Goal: Transaction & Acquisition: Purchase product/service

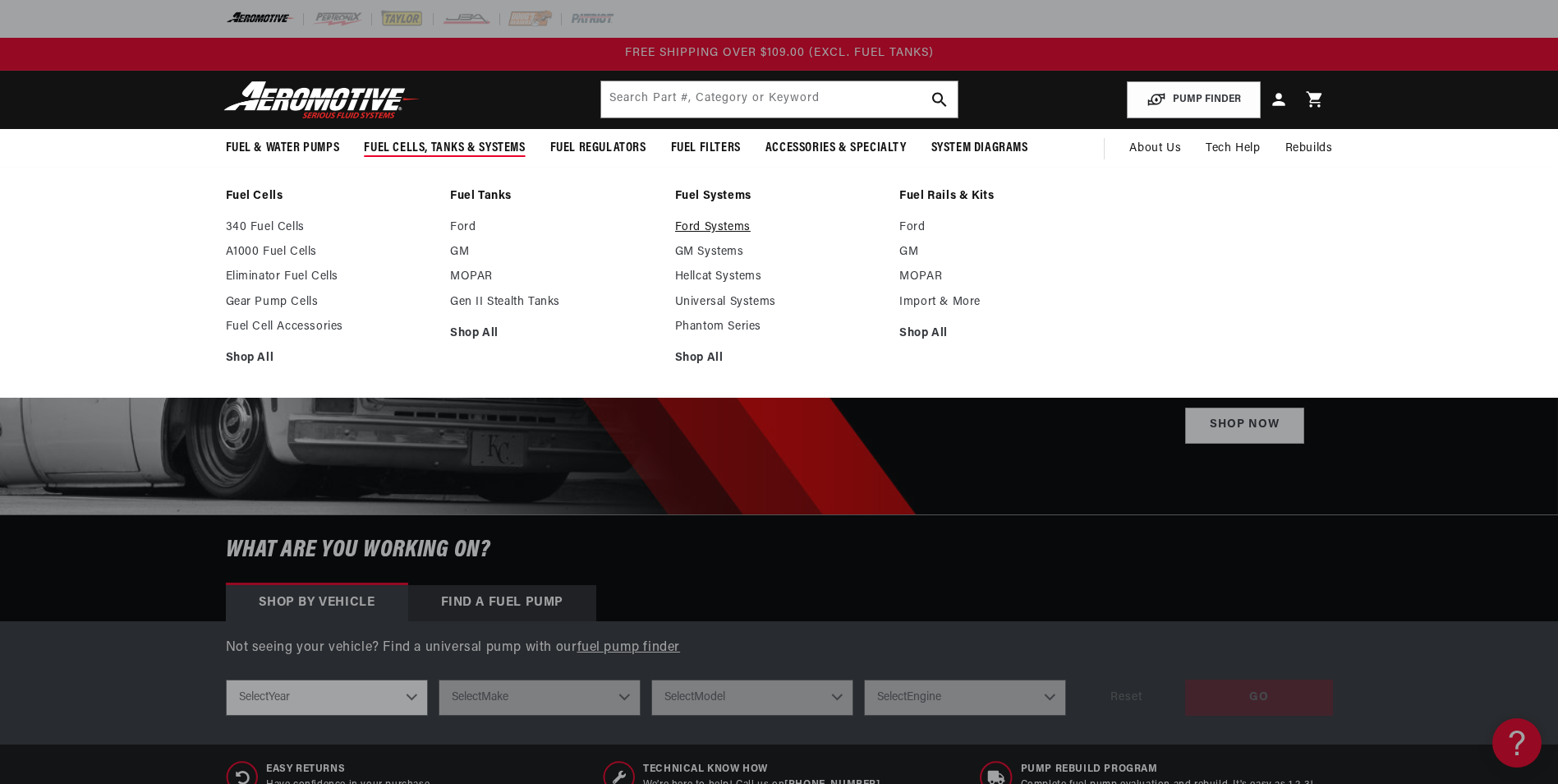
click at [729, 227] on link "Ford Systems" at bounding box center [779, 228] width 208 height 15
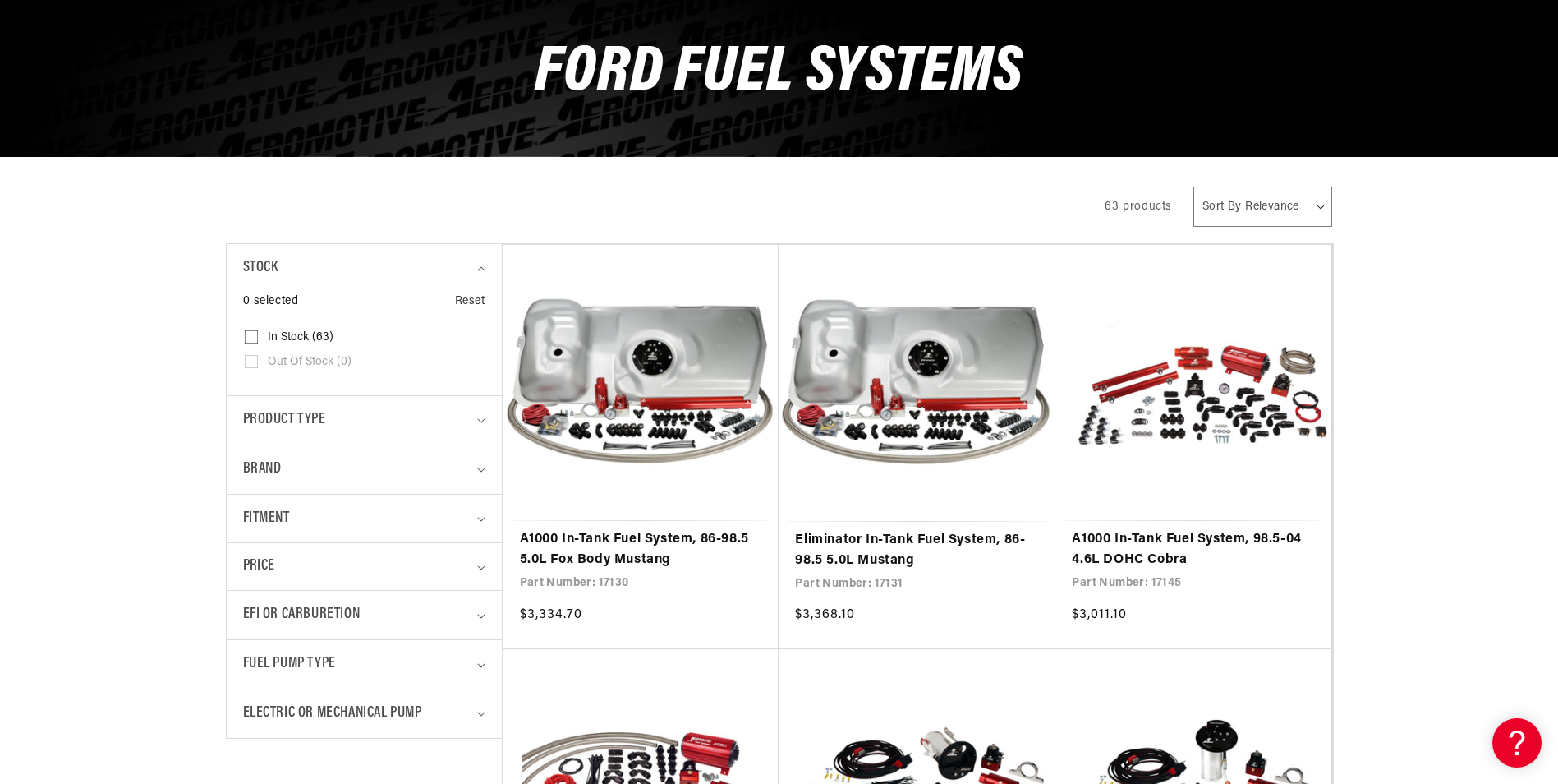
scroll to position [247, 0]
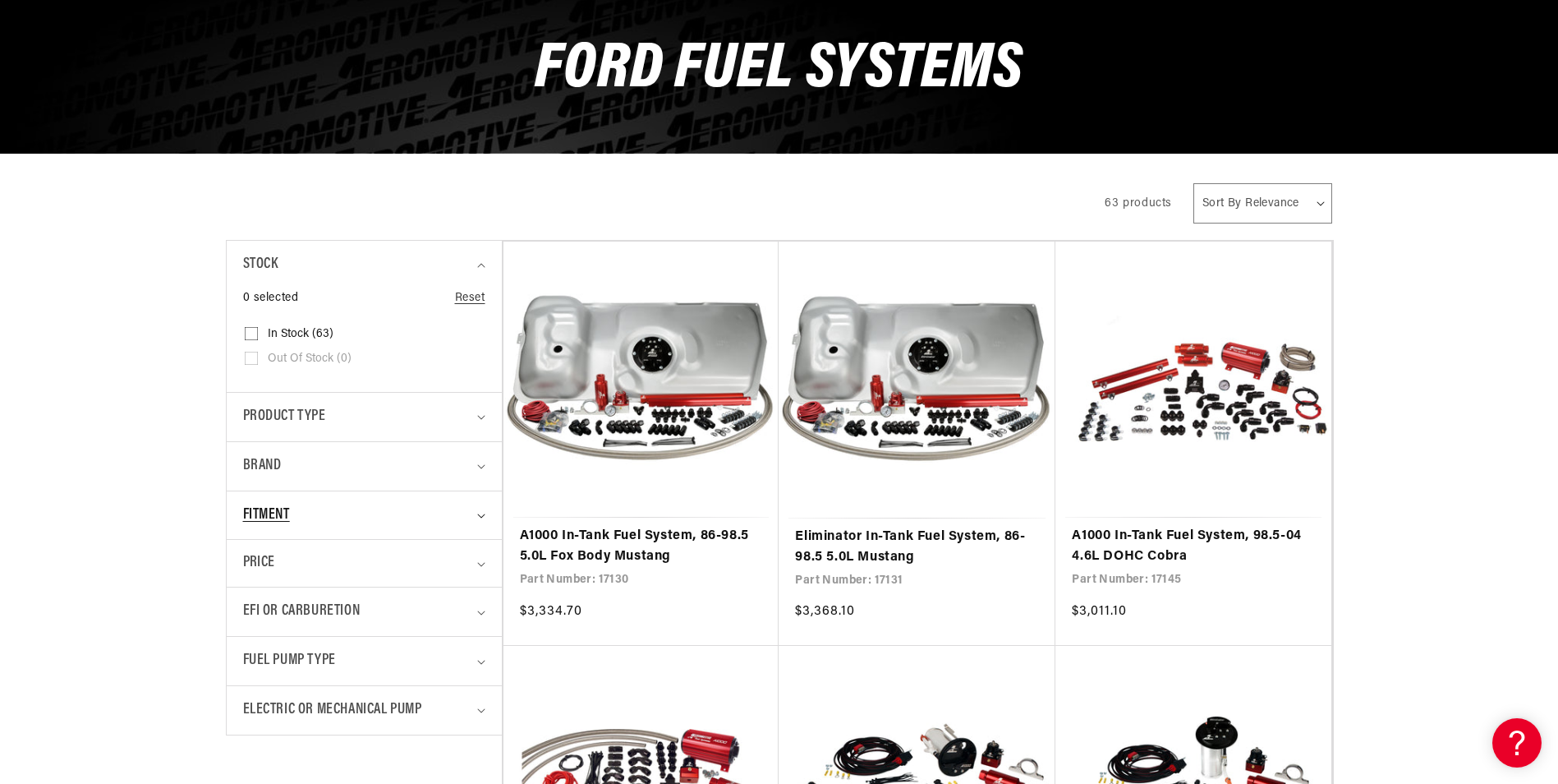
click at [358, 512] on div "Fitment" at bounding box center [357, 515] width 228 height 24
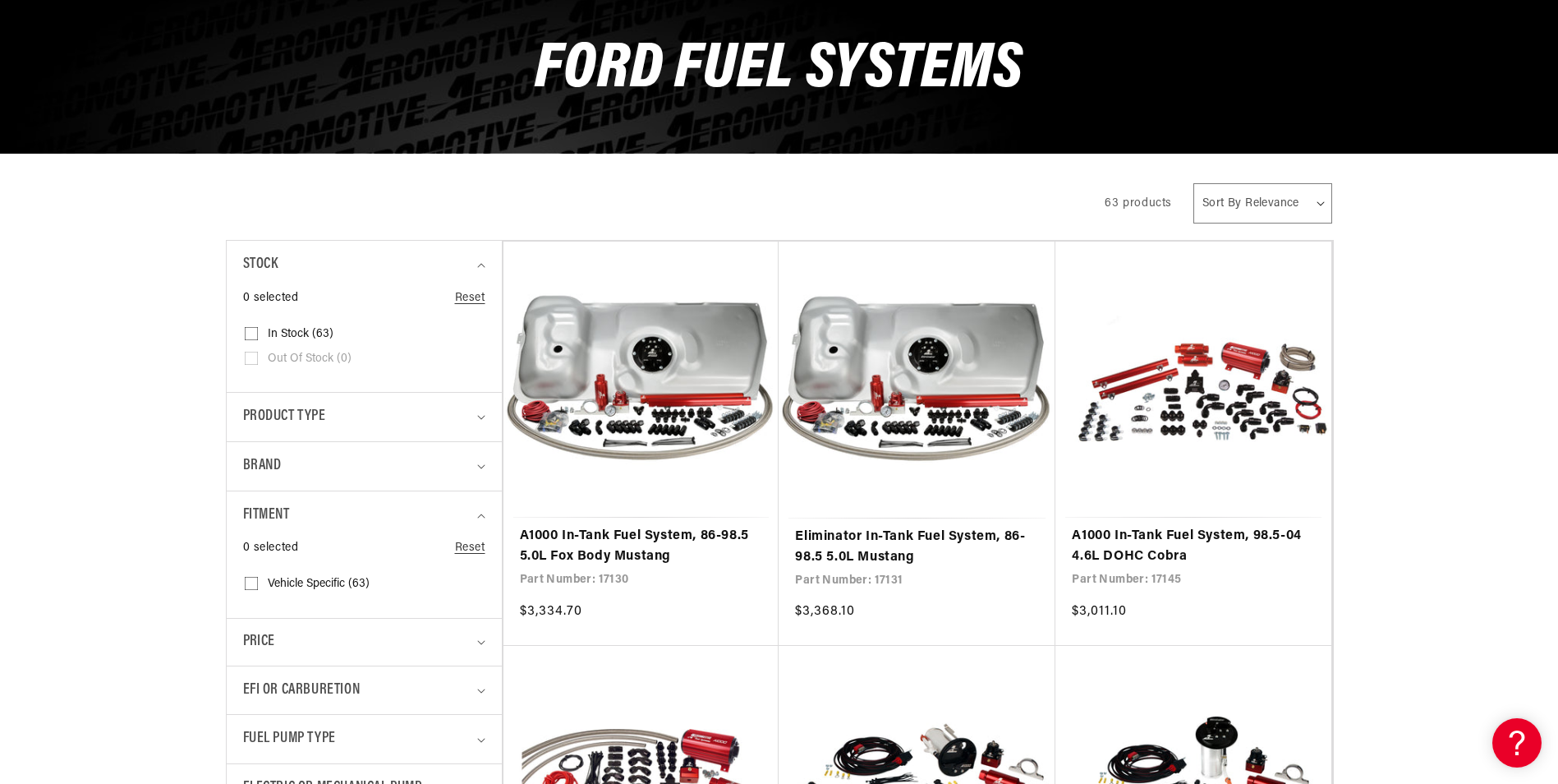
click at [896, 190] on div "All Products" at bounding box center [651, 201] width 851 height 46
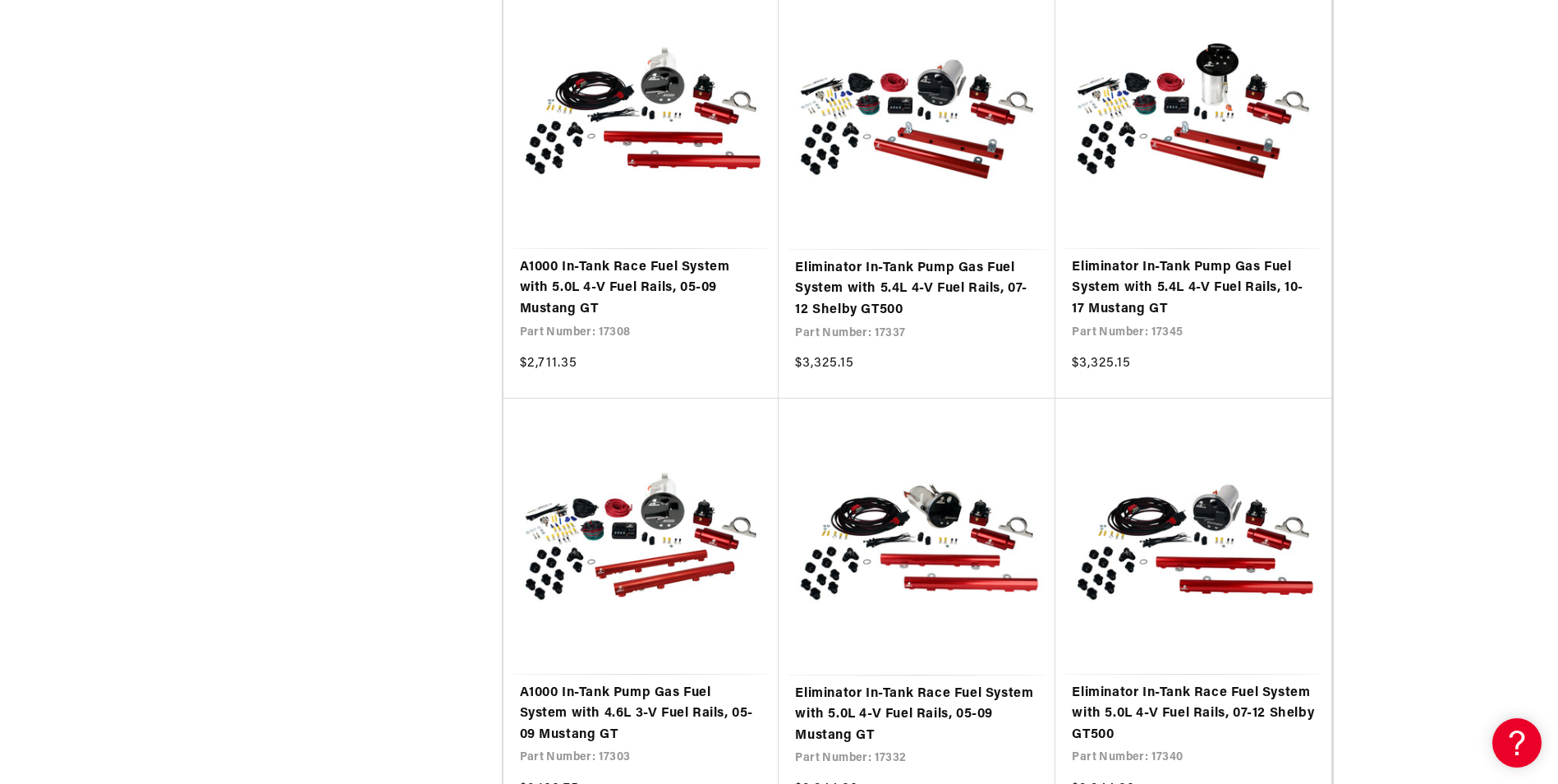
scroll to position [2629, 0]
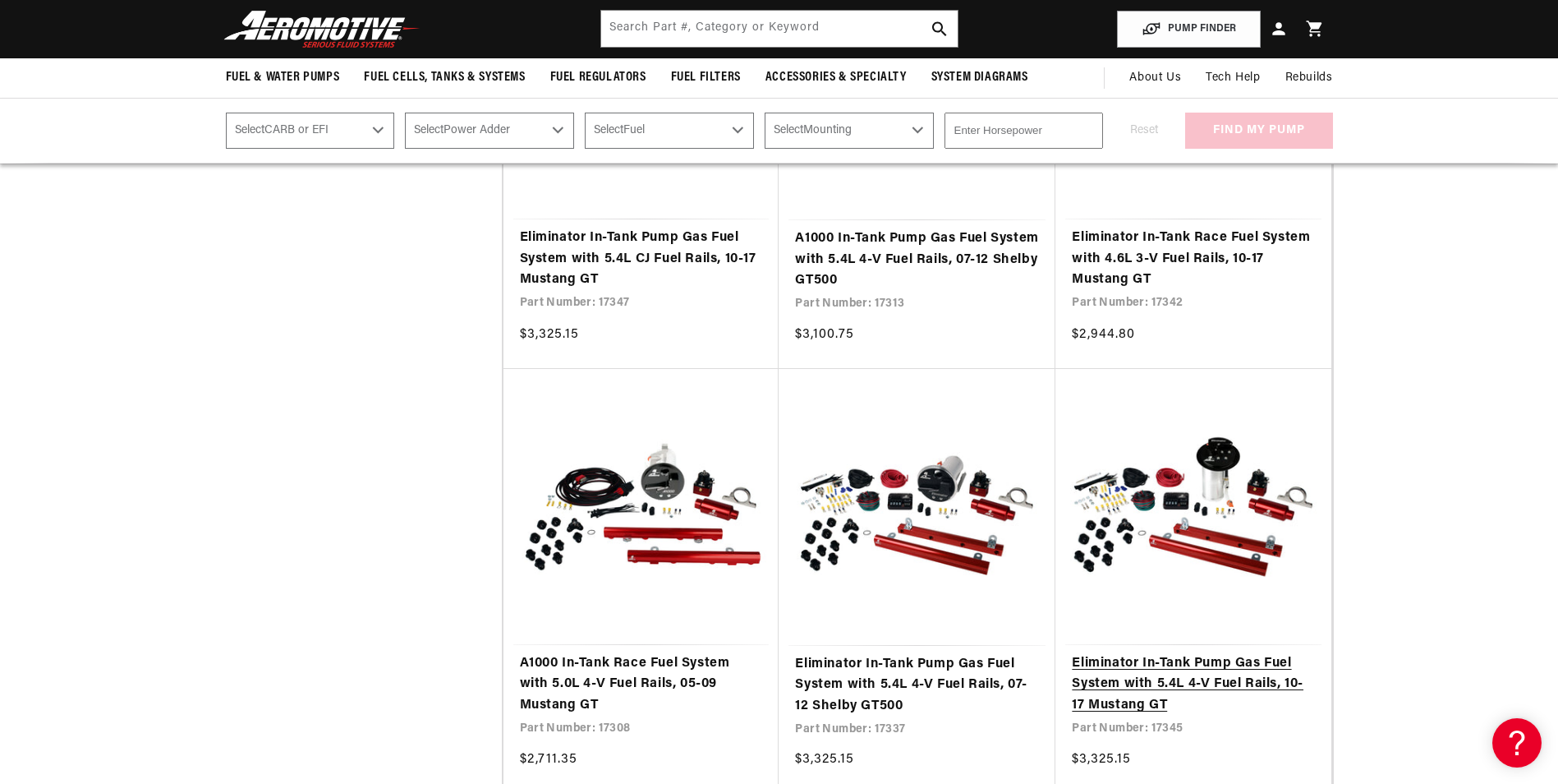
scroll to position [1972, 0]
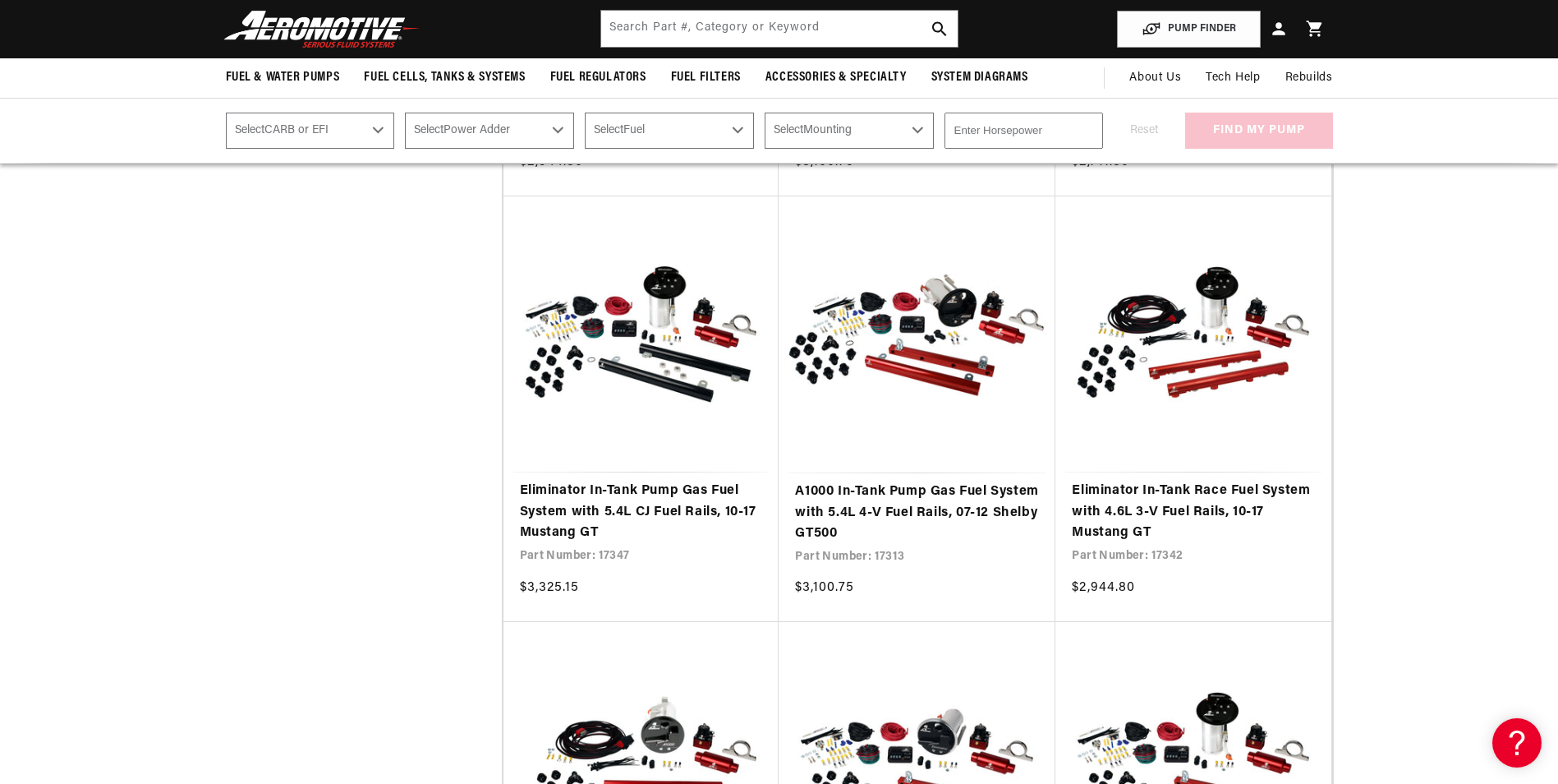
click at [381, 130] on select "Select CARB or EFI Carbureted Fuel Injected" at bounding box center [310, 131] width 169 height 37
click at [495, 132] on select "Select Power Adder No - Naturally Aspirated Yes - Forced Induction" at bounding box center [489, 131] width 169 height 37
click at [631, 126] on select "Select Fuel E85 Gas" at bounding box center [669, 131] width 169 height 37
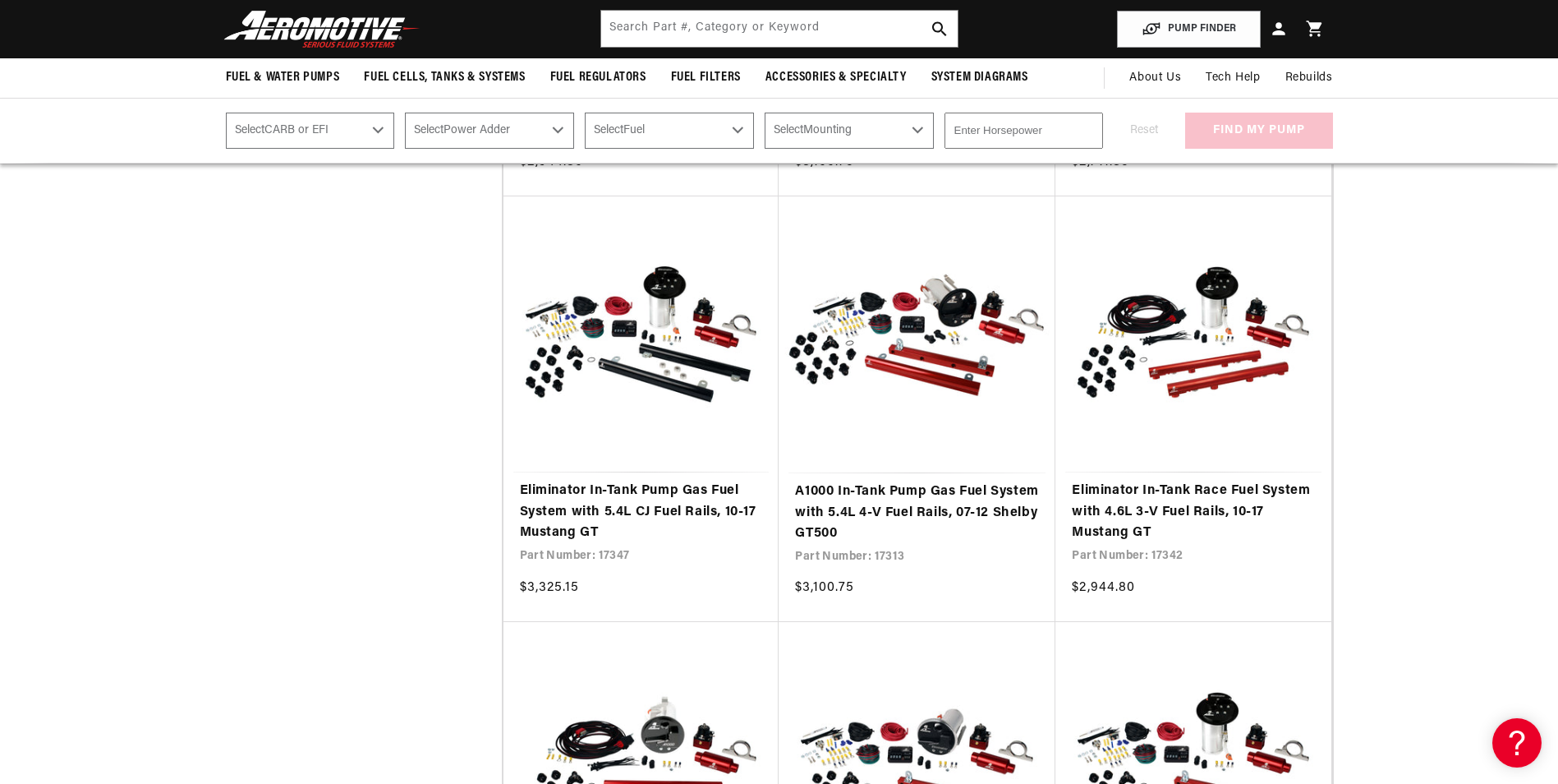
click at [631, 126] on select "Select Fuel E85 Gas" at bounding box center [669, 131] width 169 height 37
click at [866, 128] on select "Select Mounting External In-Tank" at bounding box center [849, 131] width 169 height 37
click at [867, 128] on select "Select Mounting External In-Tank" at bounding box center [849, 131] width 169 height 37
click at [838, 29] on input "text" at bounding box center [779, 29] width 356 height 37
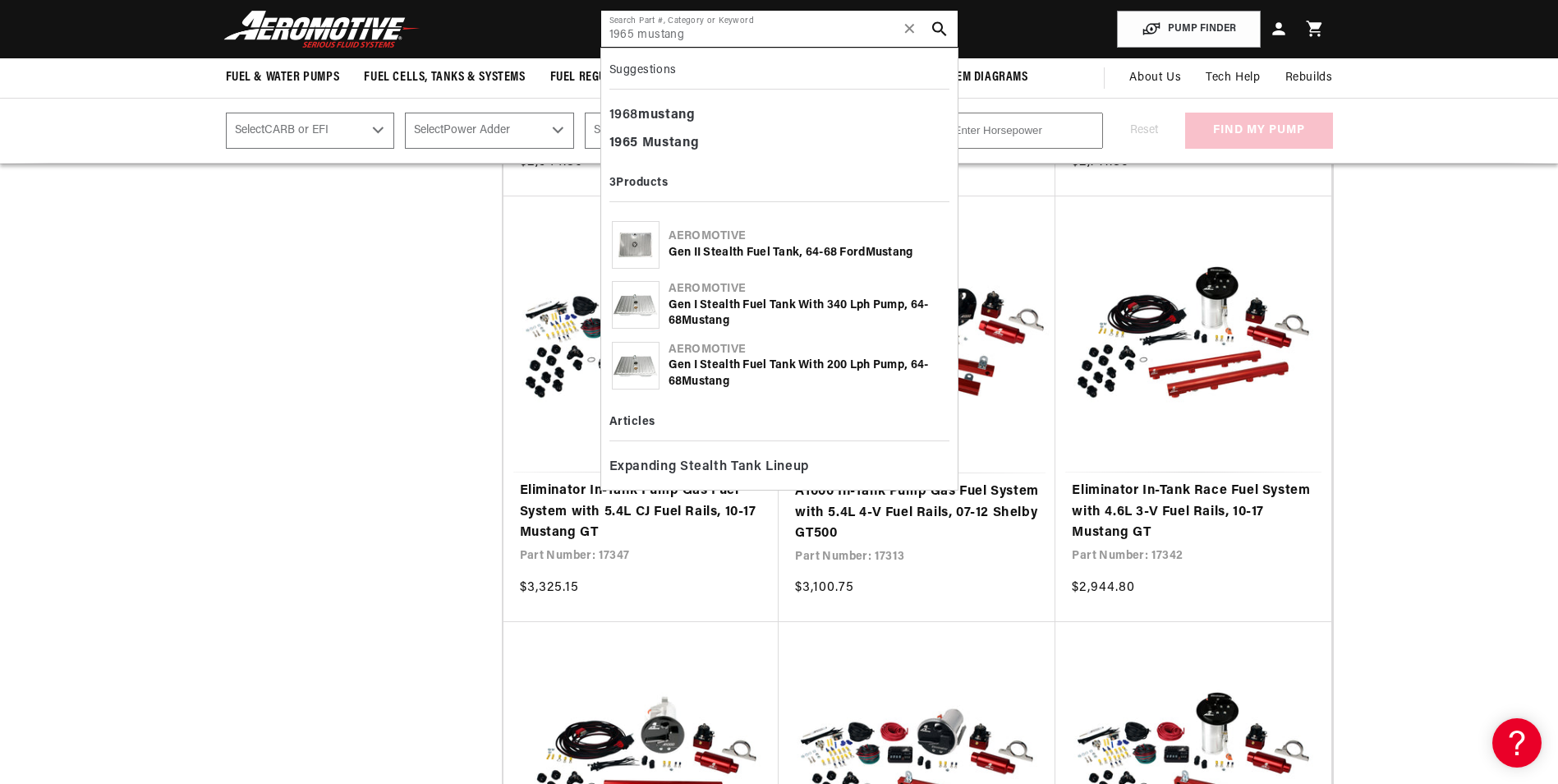
type input "1965 mustang"
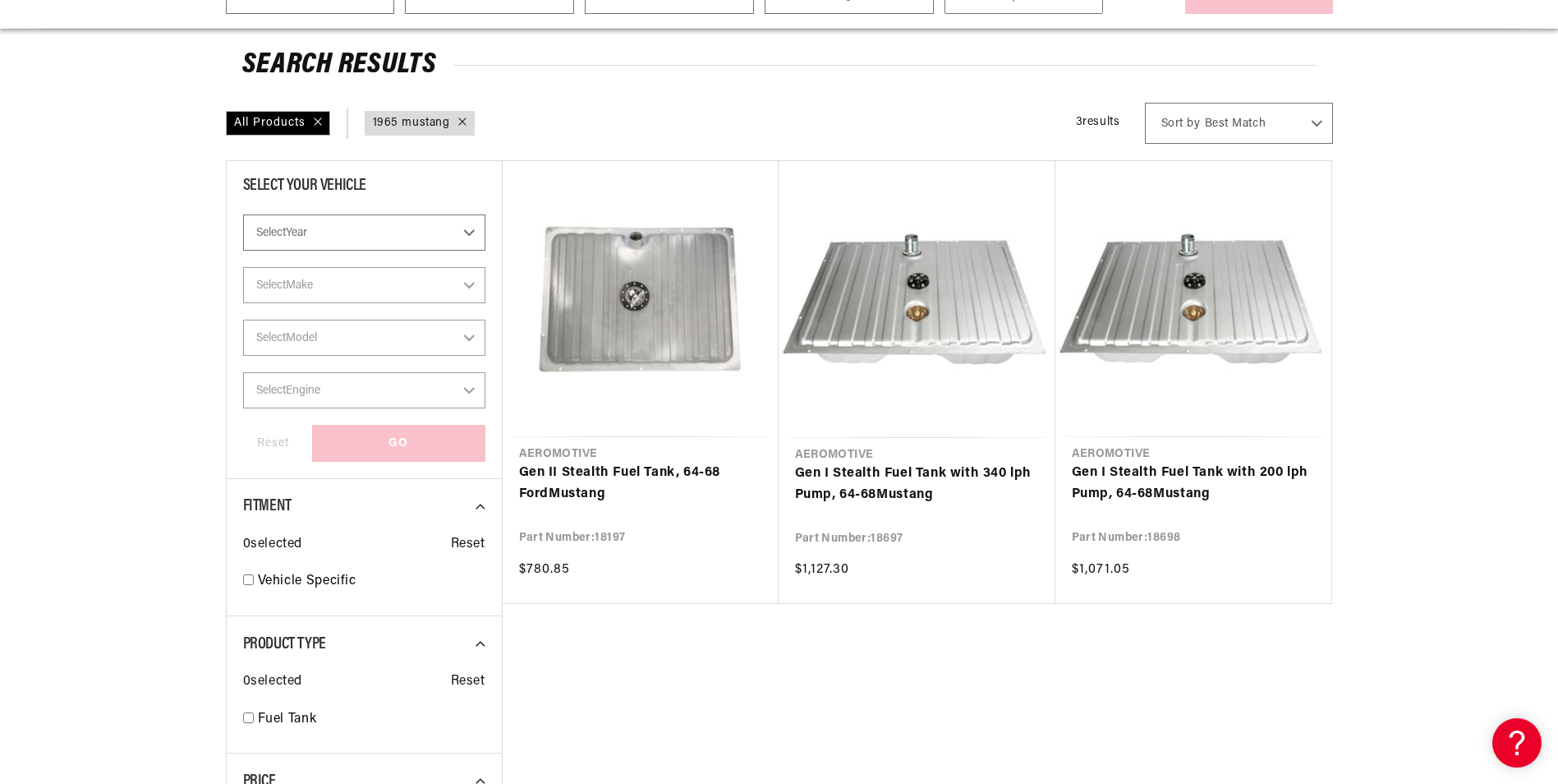
scroll to position [247, 0]
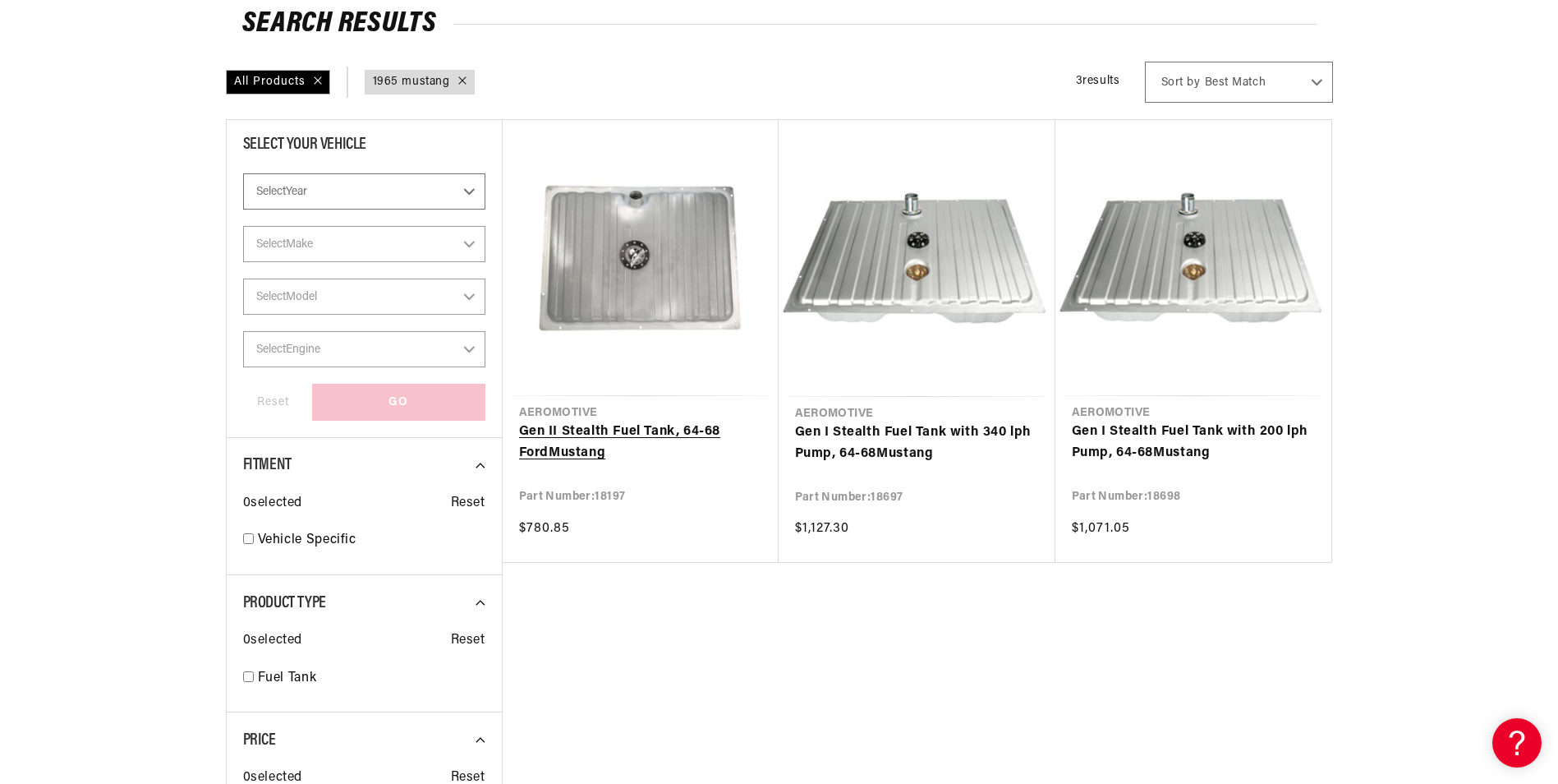
click at [634, 421] on link "Gen II Stealth Fuel Tank, 64-68 Ford Mustang" at bounding box center [641, 442] width 243 height 42
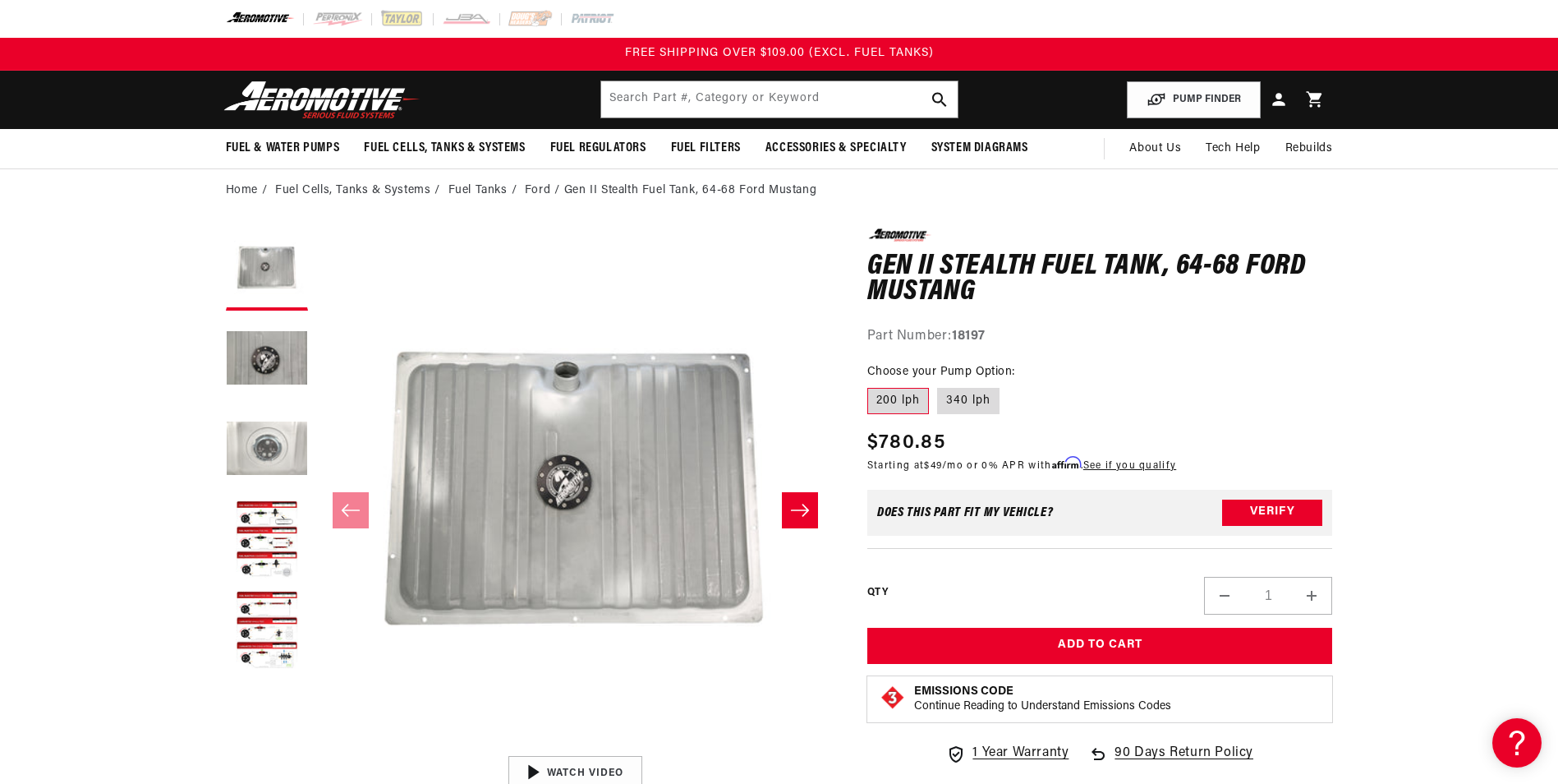
click at [276, 442] on button "Load image 3 in gallery view" at bounding box center [267, 450] width 82 height 82
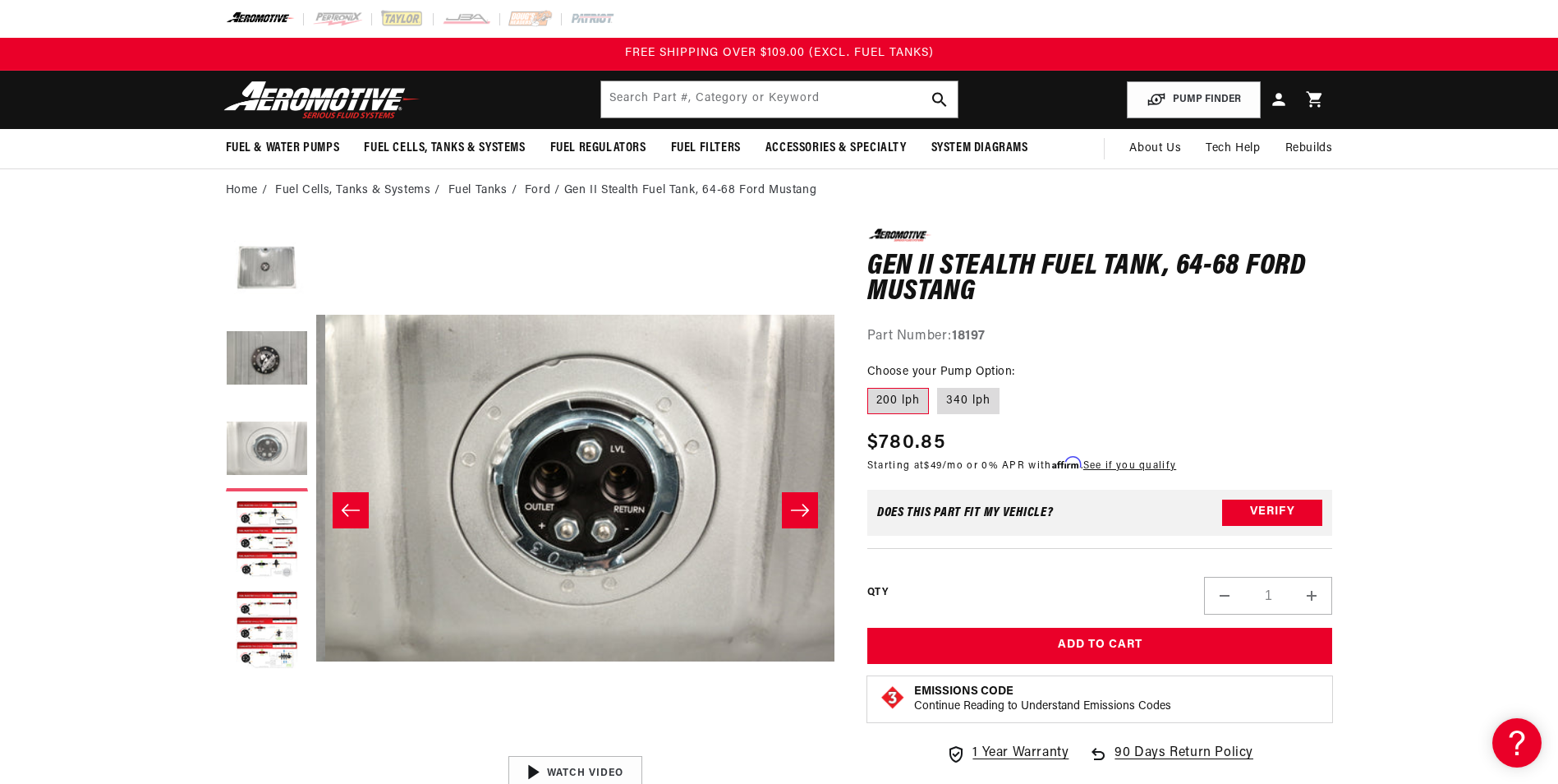
scroll to position [0, 1037]
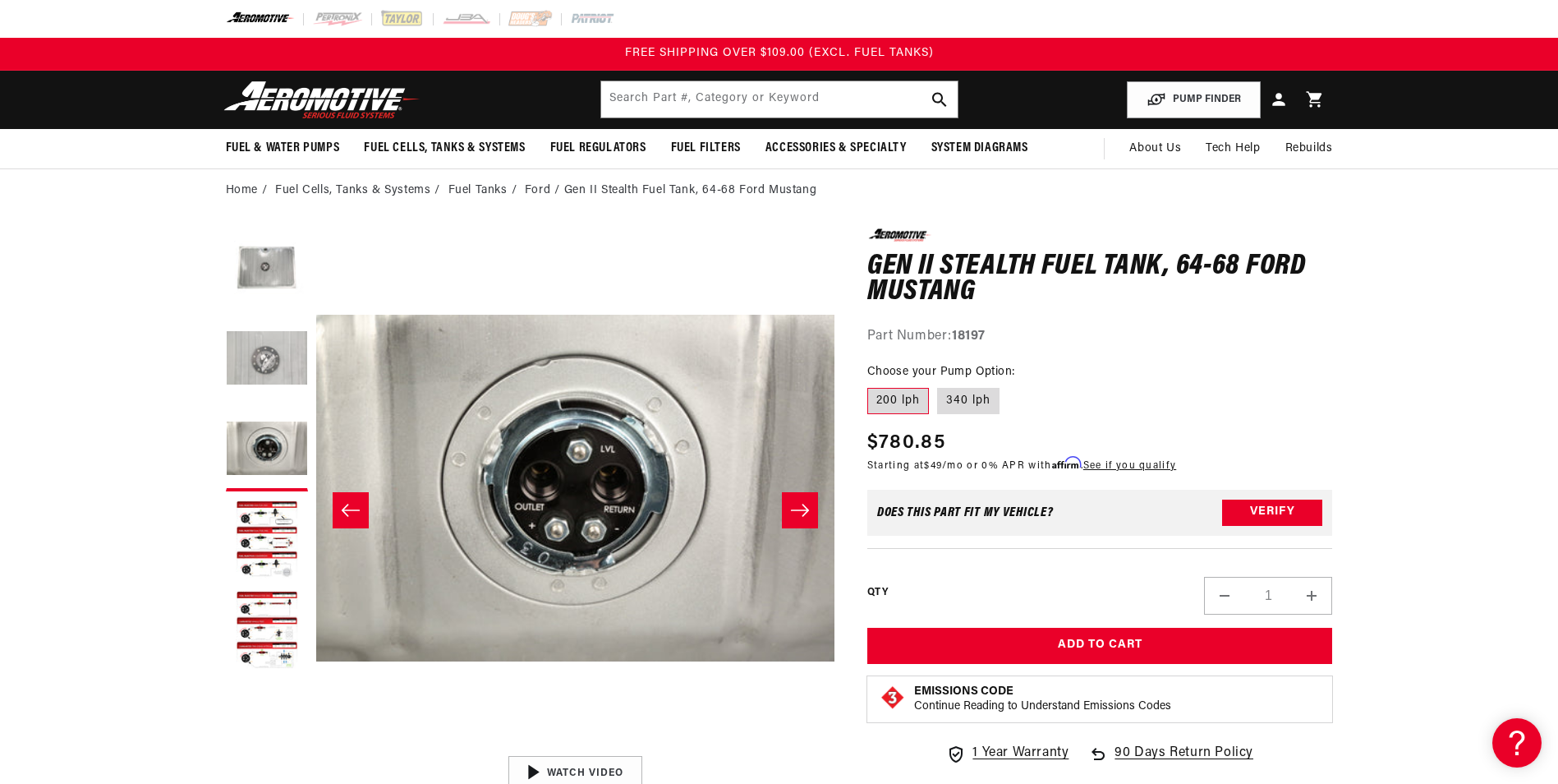
click at [287, 359] on button "Load image 2 in gallery view" at bounding box center [267, 360] width 82 height 82
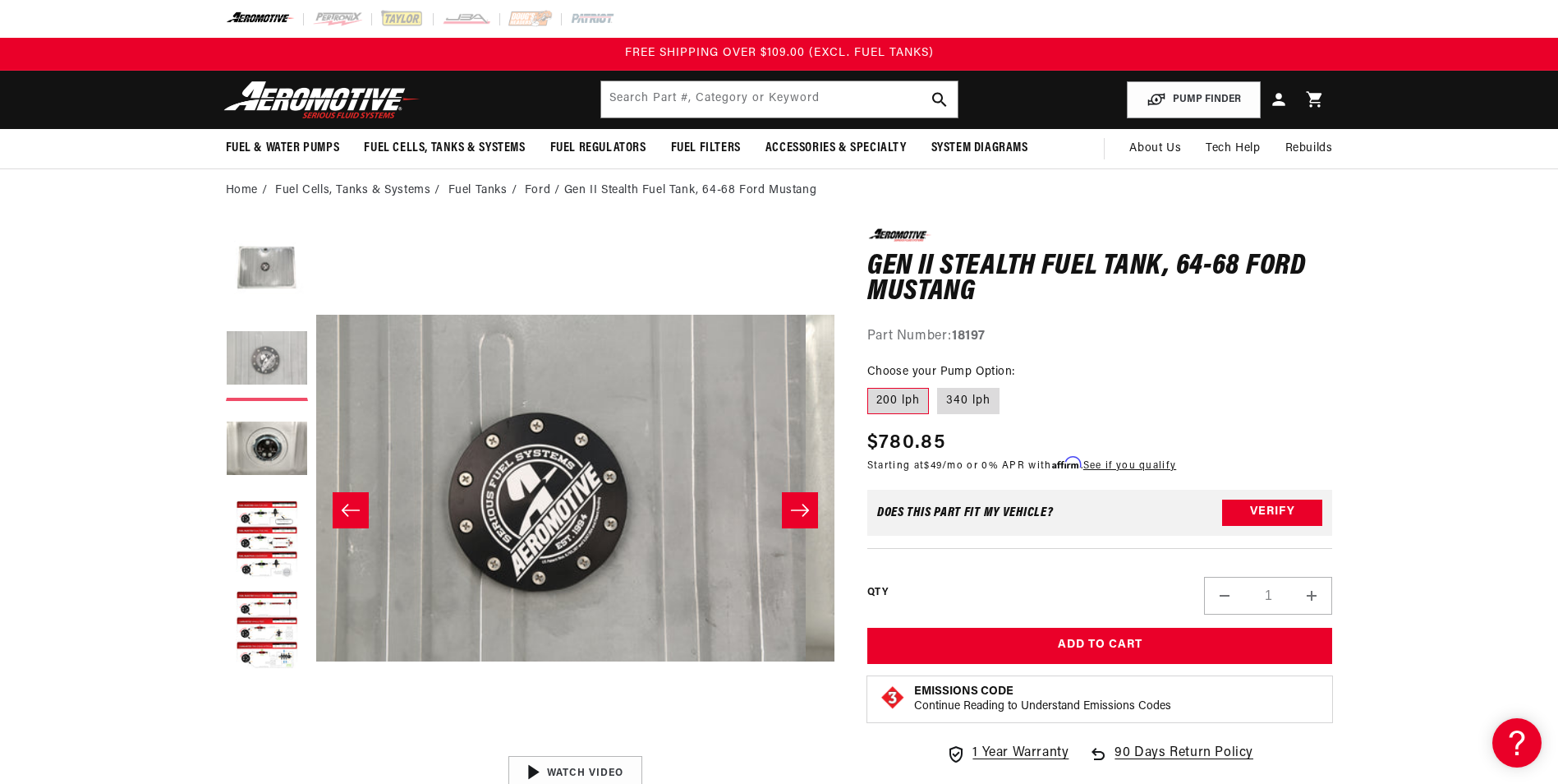
scroll to position [0, 518]
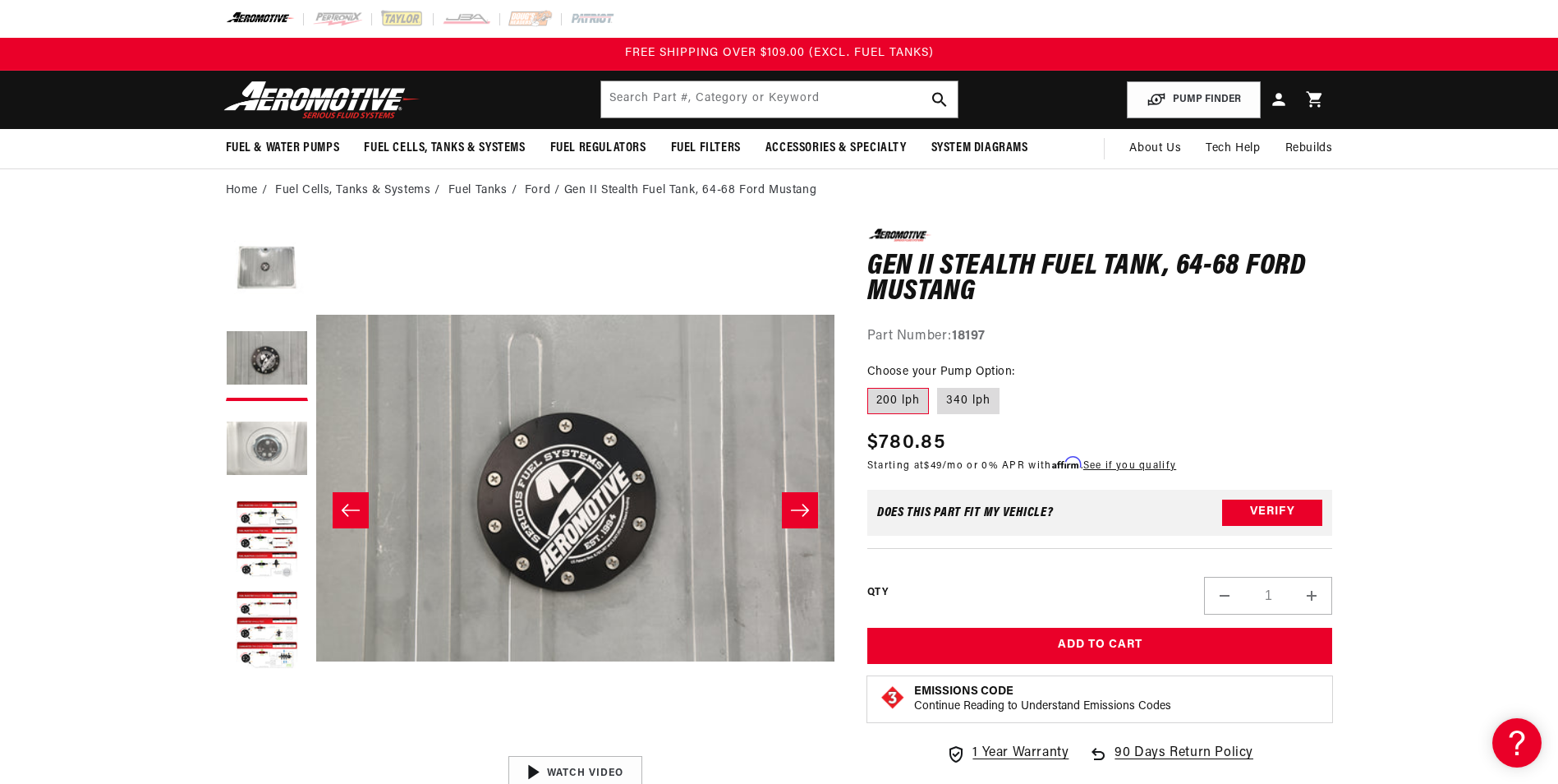
click at [282, 450] on button "Load image 3 in gallery view" at bounding box center [267, 450] width 82 height 82
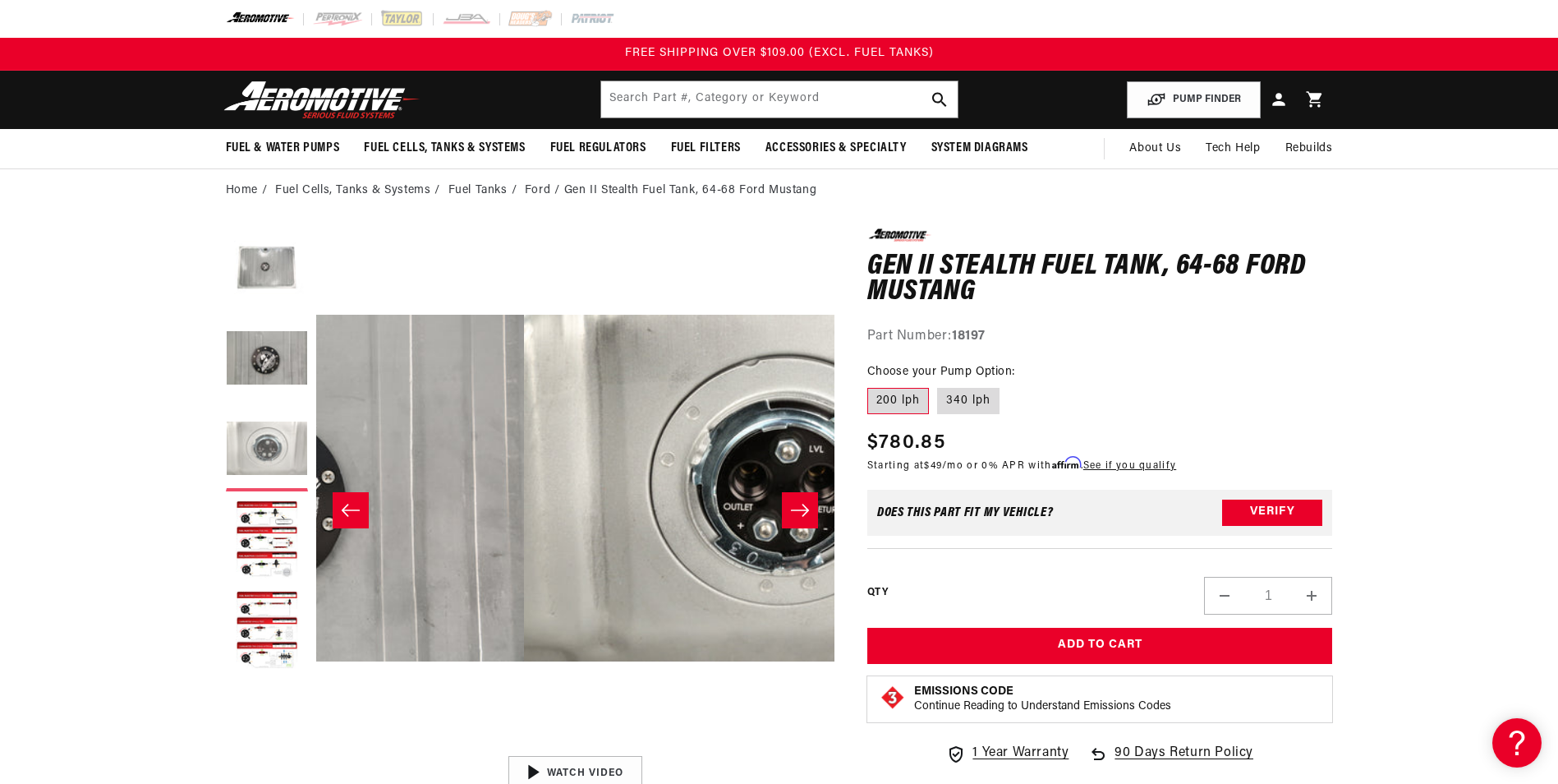
scroll to position [0, 1037]
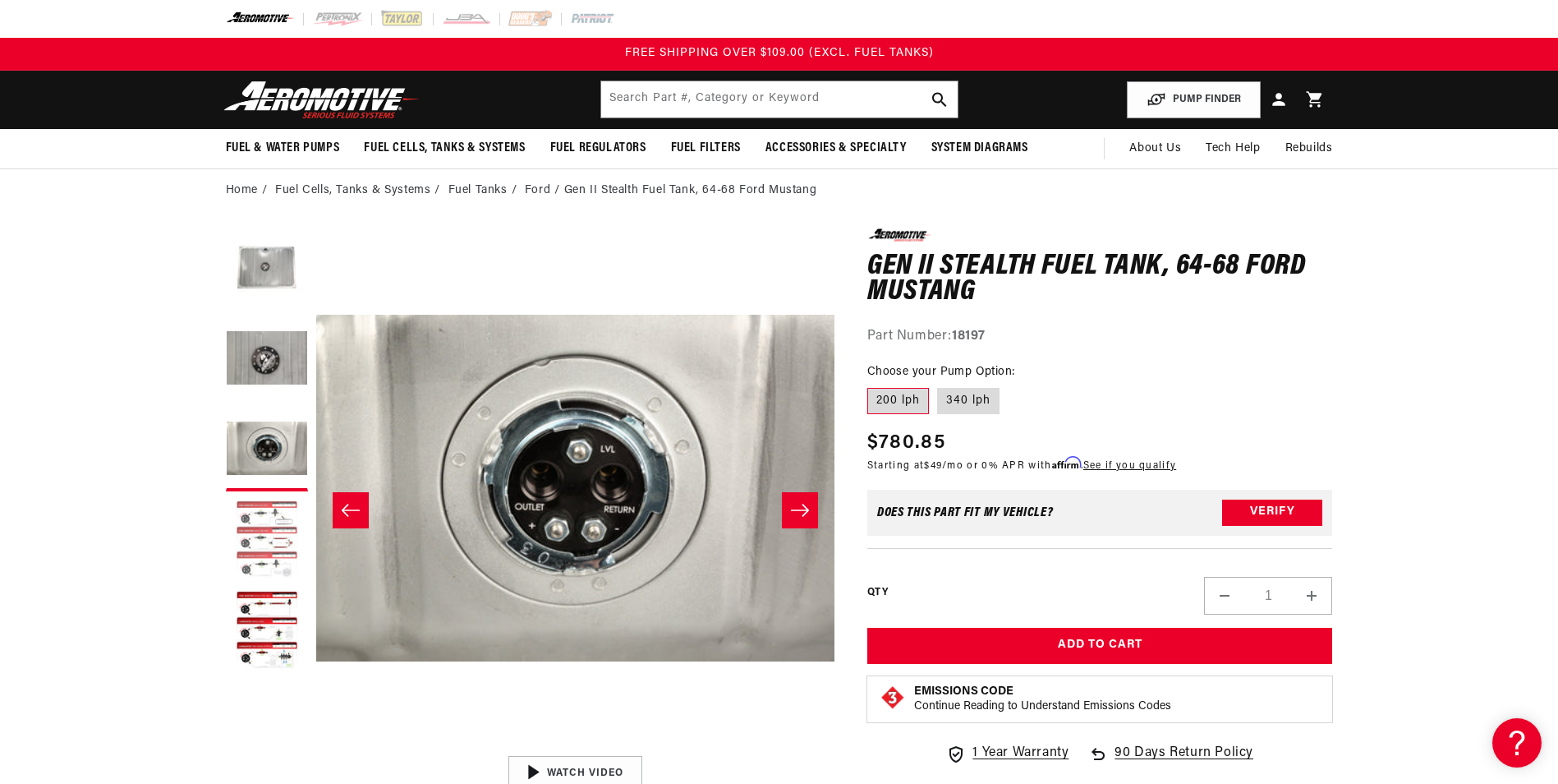
click at [280, 501] on button "Load image 4 in gallery view" at bounding box center [267, 541] width 82 height 82
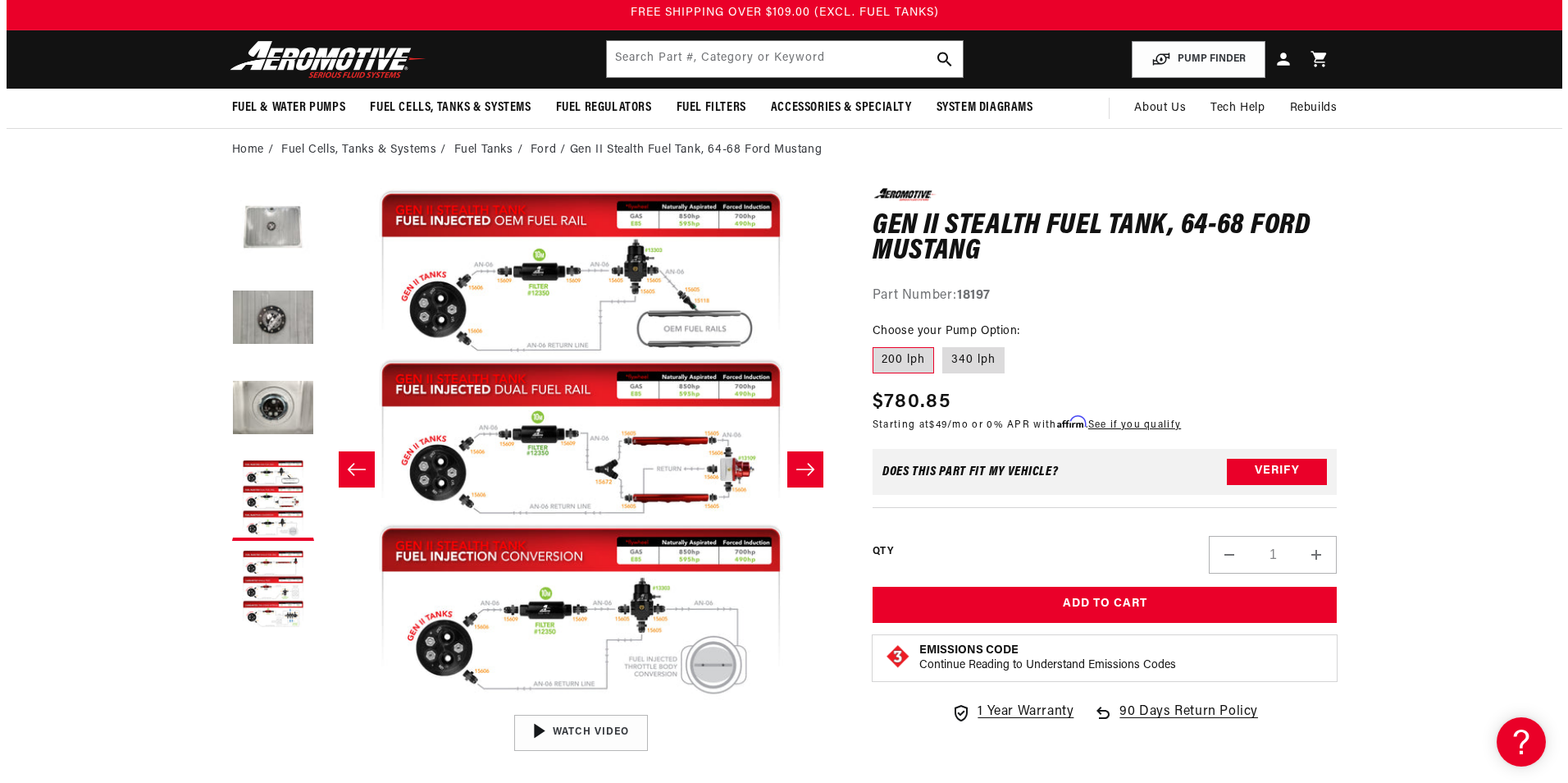
scroll to position [0, 0]
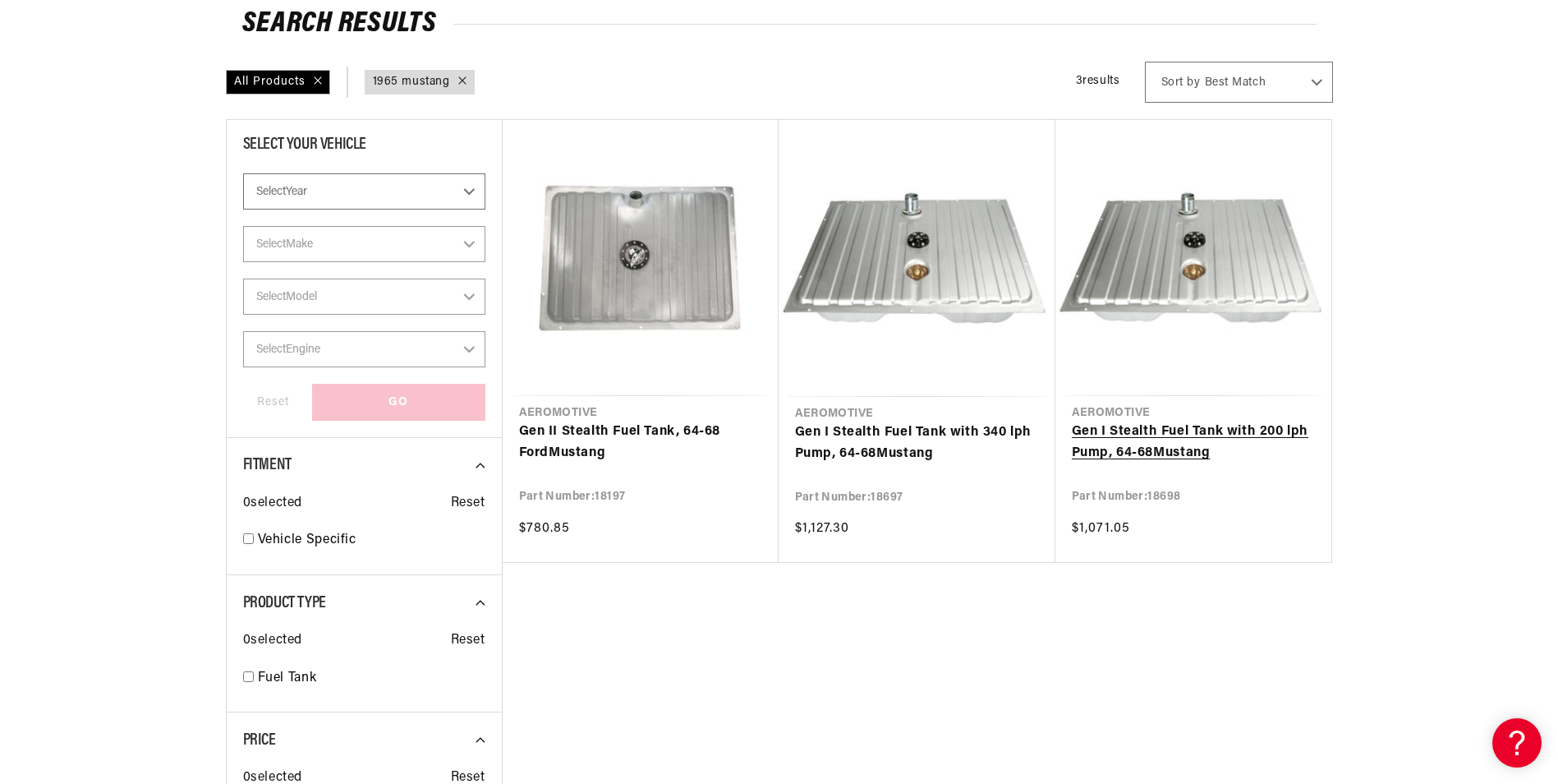
click at [1267, 421] on link "Gen I Stealth Fuel Tank with 200 lph Pump, 64-68 Mustang" at bounding box center [1193, 442] width 243 height 42
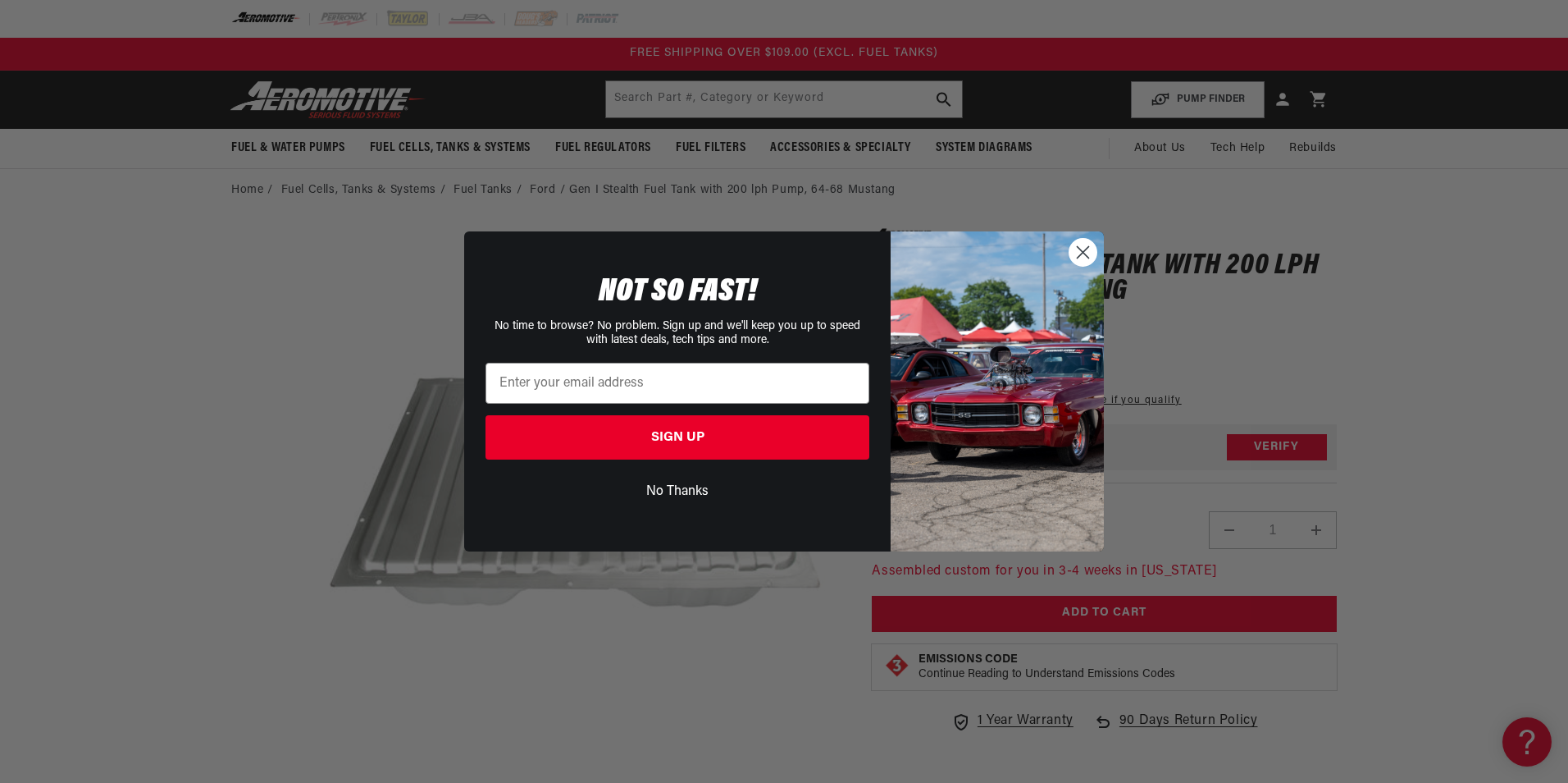
click at [1087, 247] on icon "Close dialog" at bounding box center [1083, 252] width 12 height 12
